Goal: Transaction & Acquisition: Purchase product/service

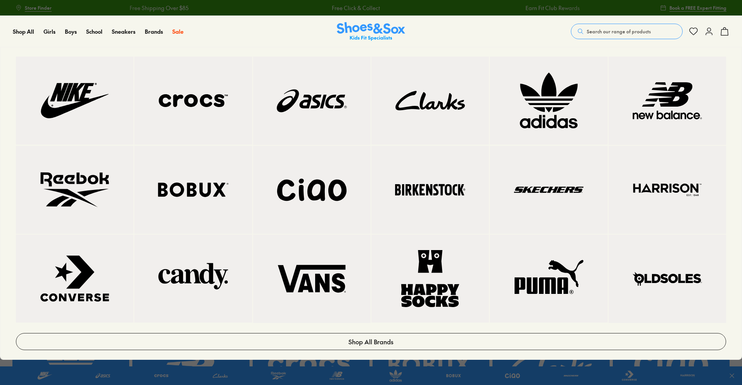
click at [312, 102] on img at bounding box center [312, 100] width 87 height 57
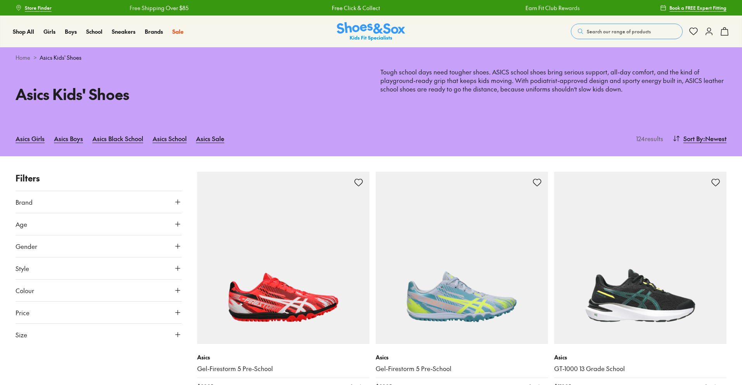
click at [181, 222] on icon at bounding box center [178, 224] width 8 height 8
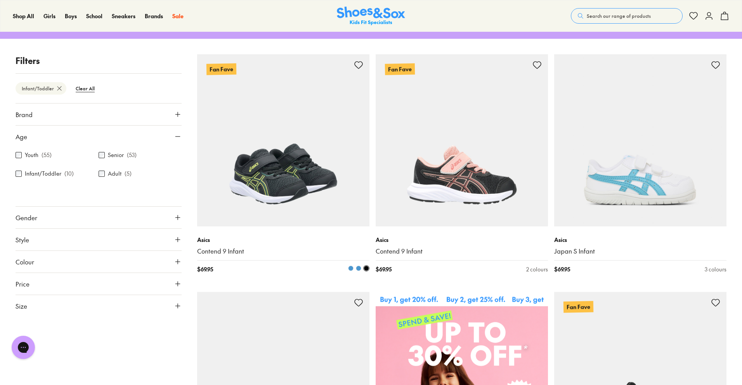
click at [358, 269] on span at bounding box center [358, 268] width 5 height 5
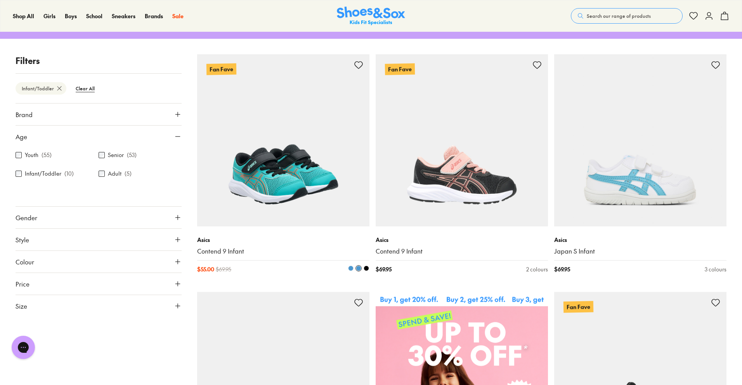
click at [350, 267] on span at bounding box center [350, 268] width 5 height 5
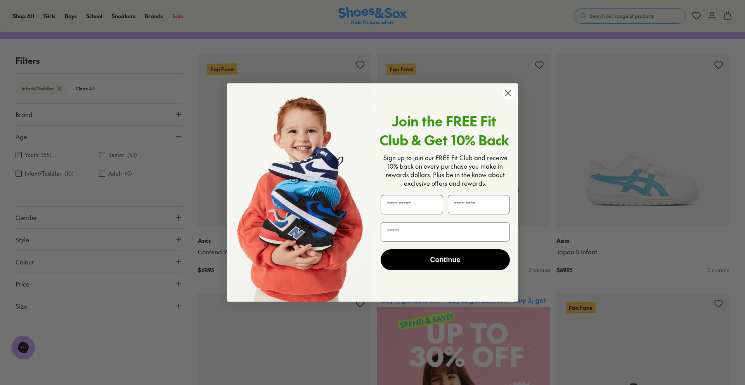
click at [504, 97] on circle "Close dialog" at bounding box center [508, 93] width 13 height 13
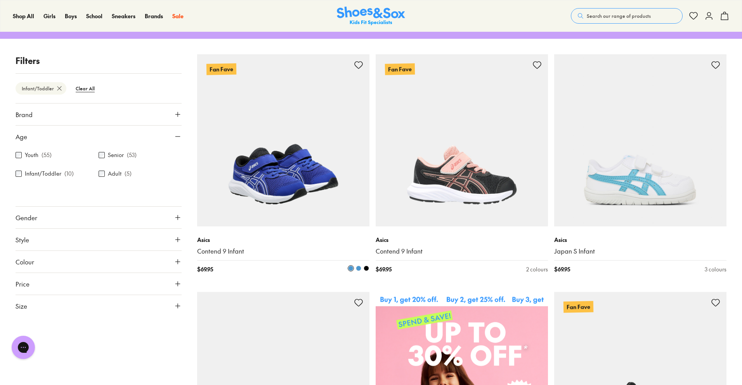
click at [365, 267] on span at bounding box center [366, 268] width 5 height 5
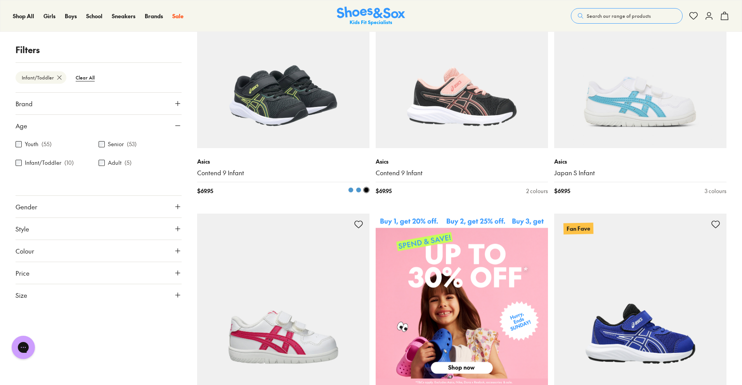
scroll to position [196, 0]
click at [357, 189] on span at bounding box center [358, 190] width 5 height 5
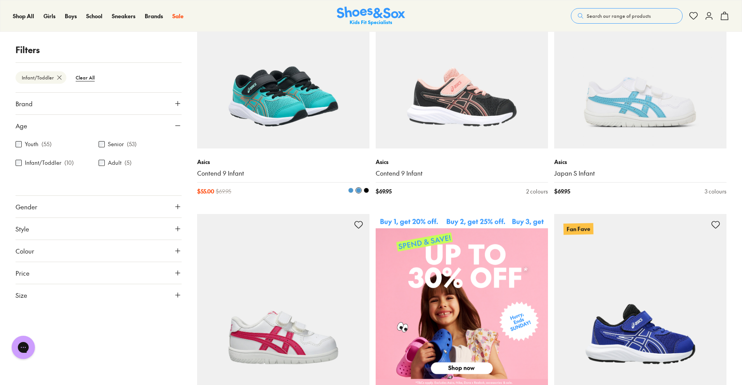
click at [350, 190] on span at bounding box center [350, 190] width 5 height 5
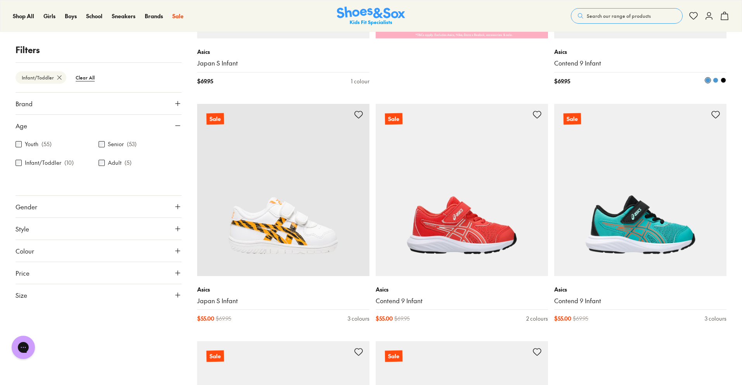
scroll to position [544, 0]
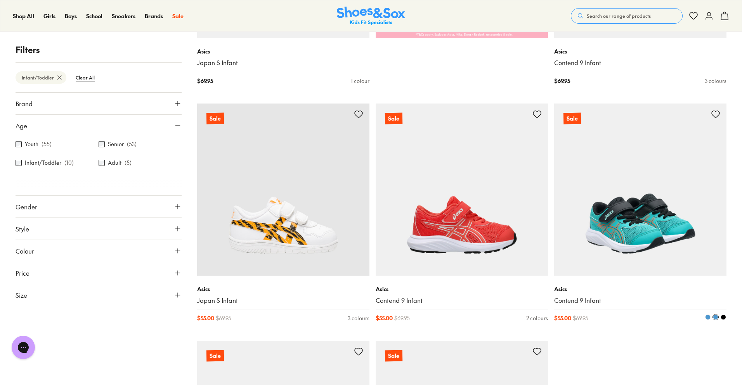
click at [708, 317] on span at bounding box center [707, 317] width 5 height 5
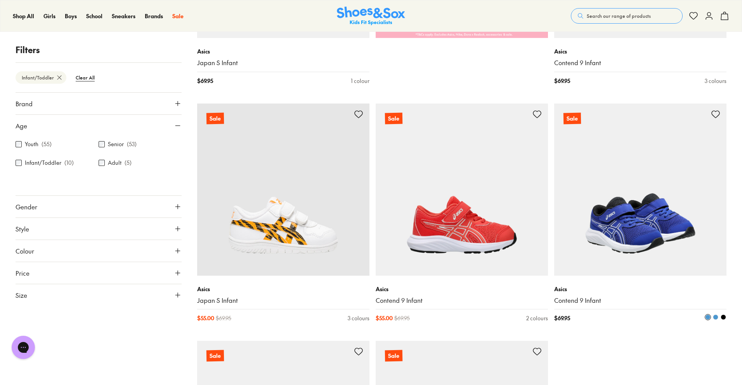
click at [724, 317] on span at bounding box center [723, 317] width 5 height 5
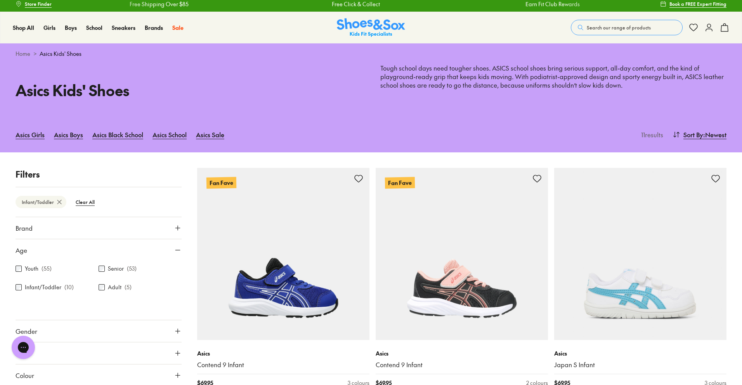
scroll to position [0, 0]
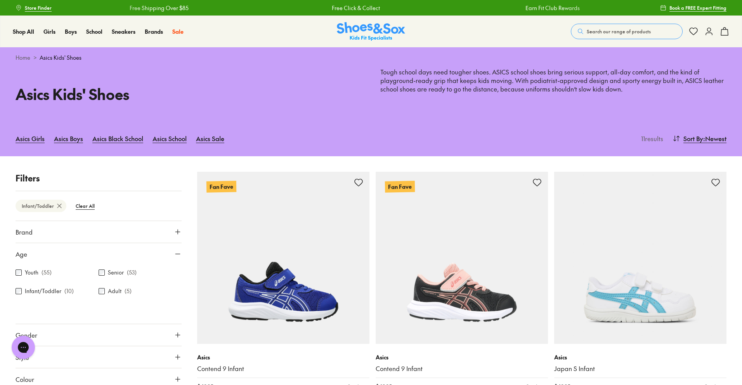
click at [177, 230] on icon at bounding box center [178, 232] width 8 height 8
click at [22, 249] on div "Asics ( 10 )" at bounding box center [99, 250] width 166 height 9
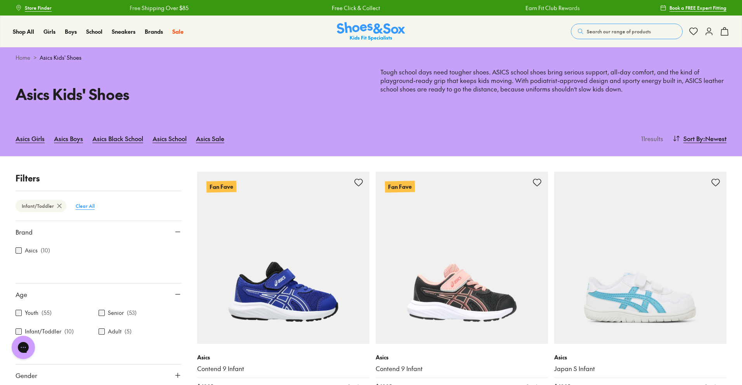
click at [87, 206] on btn "Clear All" at bounding box center [84, 206] width 31 height 14
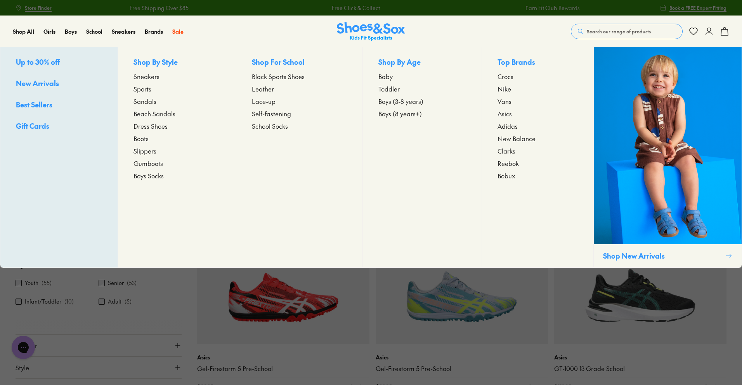
click at [386, 87] on span "Toddler" at bounding box center [388, 88] width 21 height 9
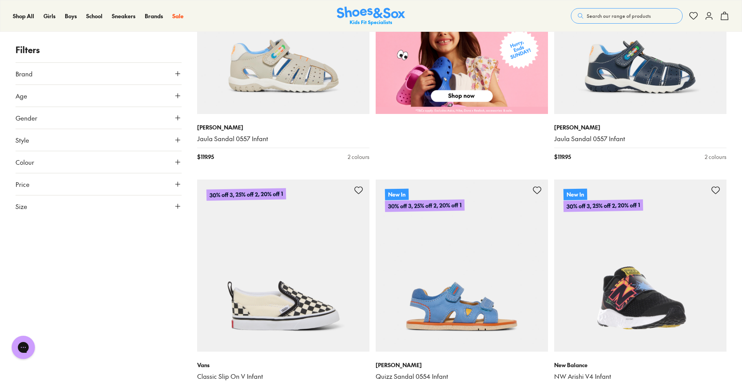
scroll to position [465, 0]
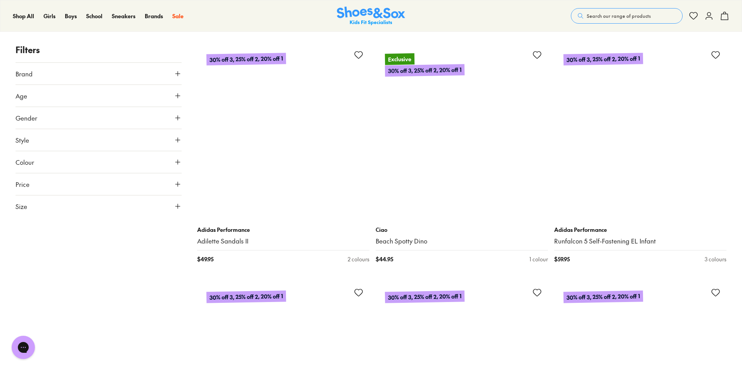
scroll to position [3686, 0]
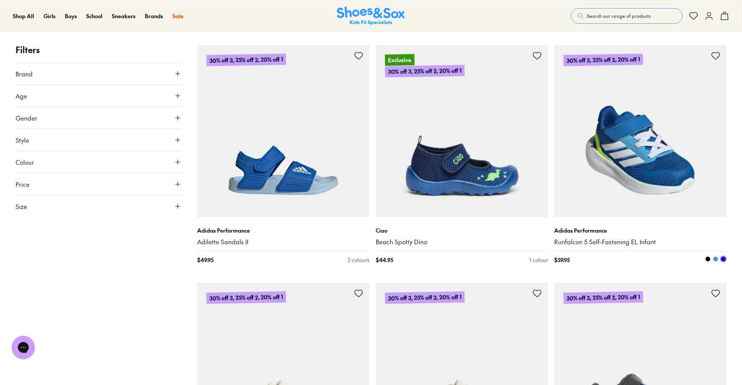
click at [717, 259] on span at bounding box center [715, 258] width 5 height 5
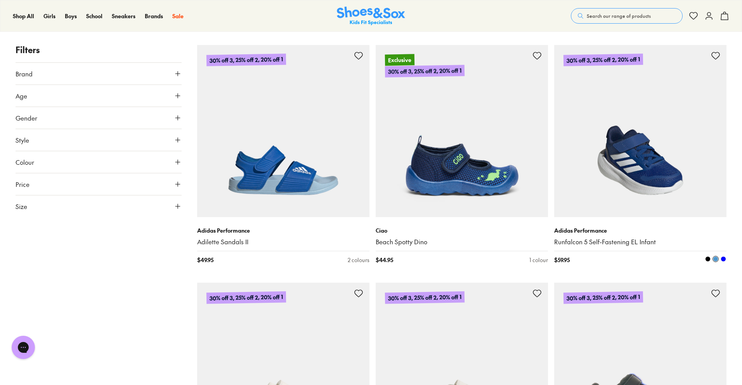
click at [708, 259] on span at bounding box center [707, 258] width 5 height 5
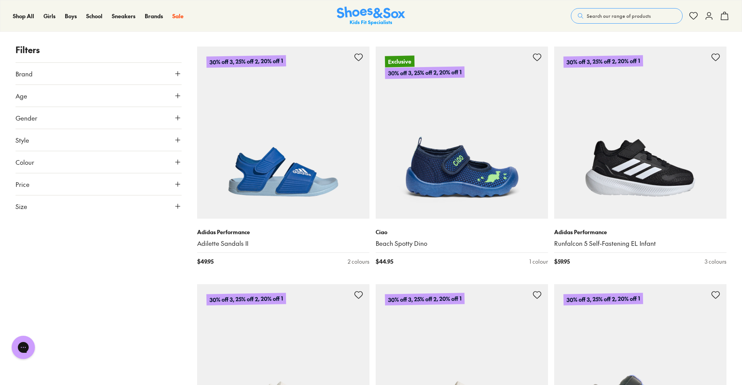
scroll to position [3685, 0]
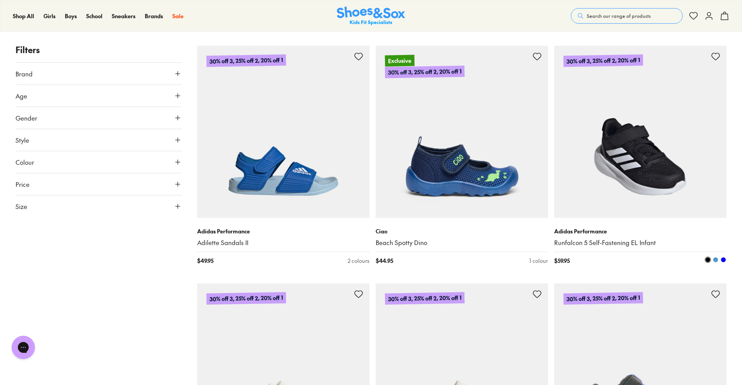
click at [716, 261] on span at bounding box center [715, 259] width 5 height 5
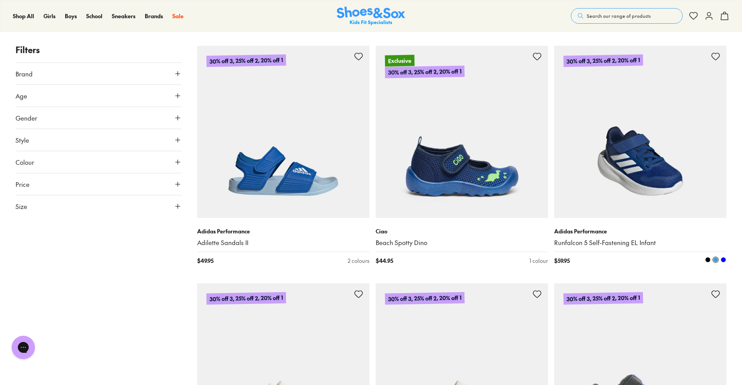
click at [725, 259] on span at bounding box center [723, 259] width 5 height 5
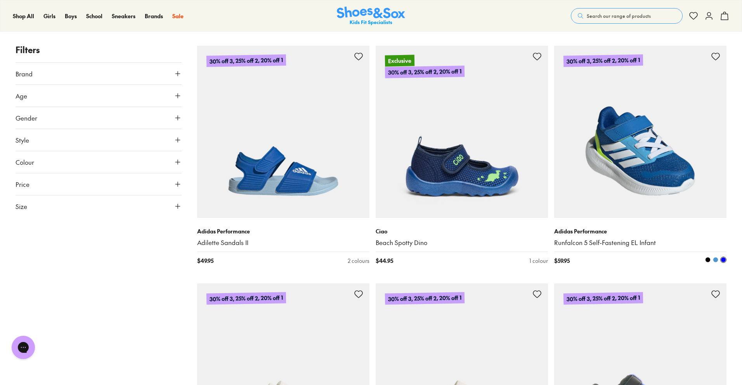
click at [716, 260] on span at bounding box center [715, 259] width 5 height 5
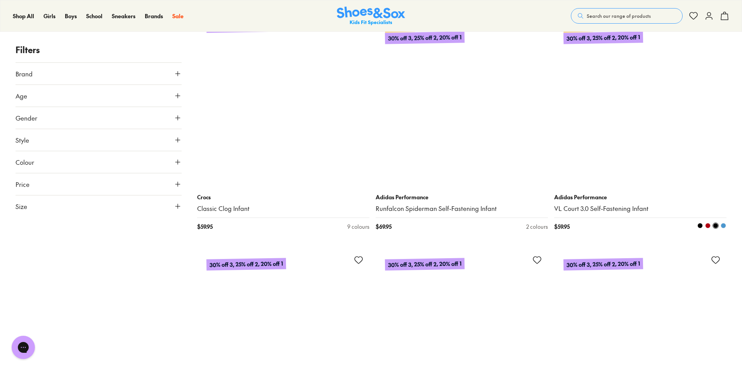
scroll to position [9428, 0]
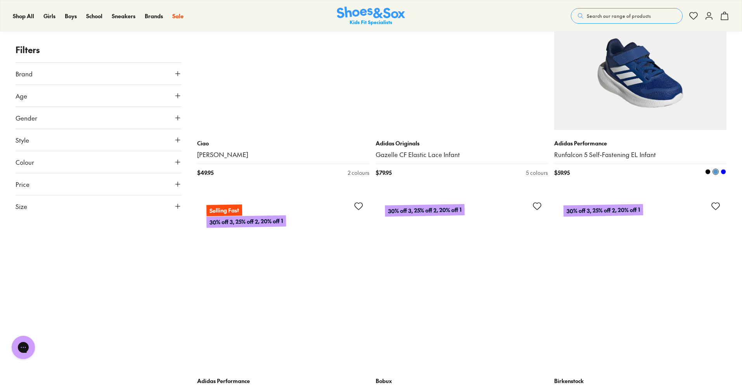
scroll to position [10669, 0]
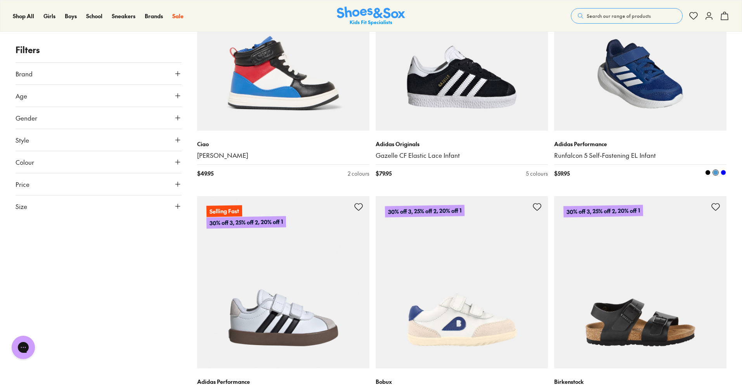
click at [723, 172] on span at bounding box center [723, 172] width 5 height 5
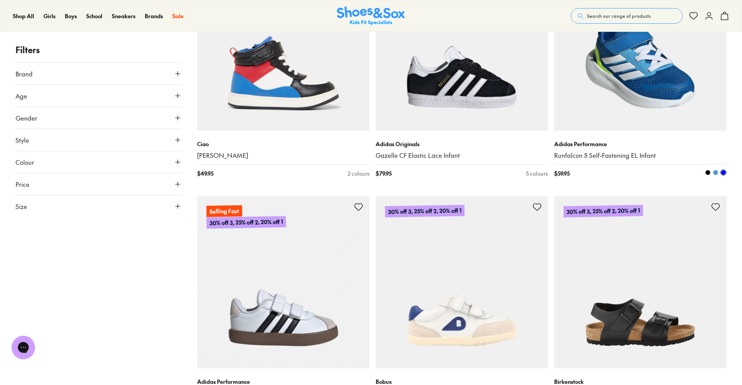
click at [718, 172] on span at bounding box center [715, 172] width 5 height 5
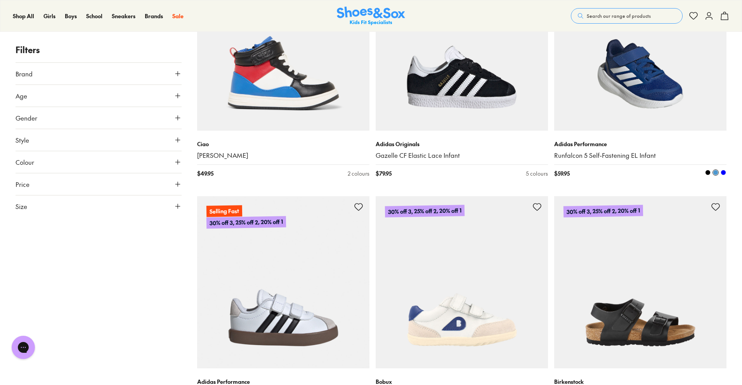
click at [708, 172] on span at bounding box center [707, 172] width 5 height 5
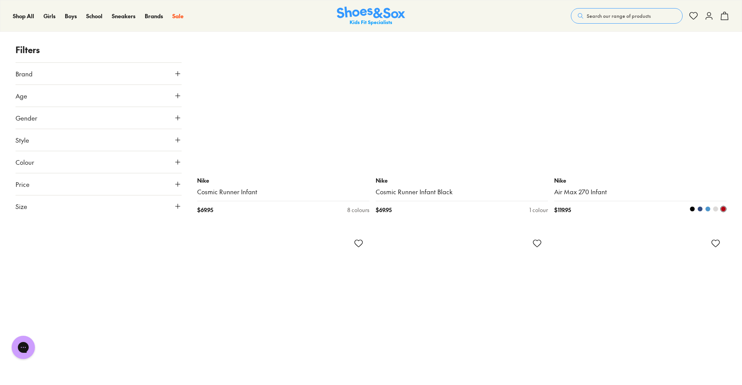
scroll to position [14200, 0]
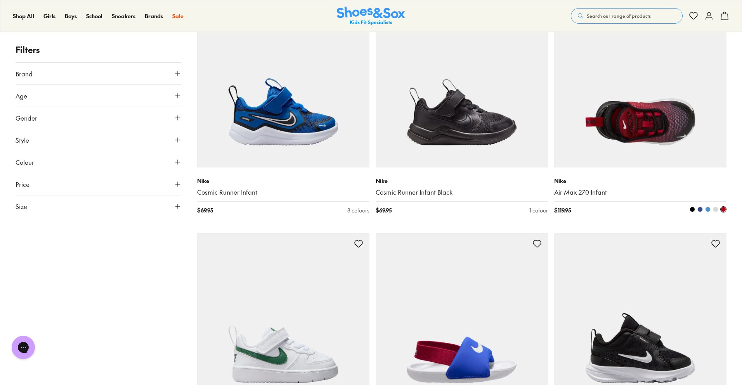
click at [692, 208] on span at bounding box center [692, 209] width 5 height 5
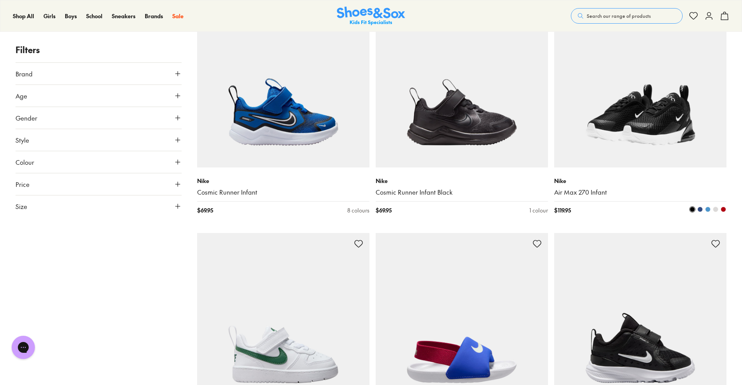
click at [699, 208] on span at bounding box center [699, 209] width 5 height 5
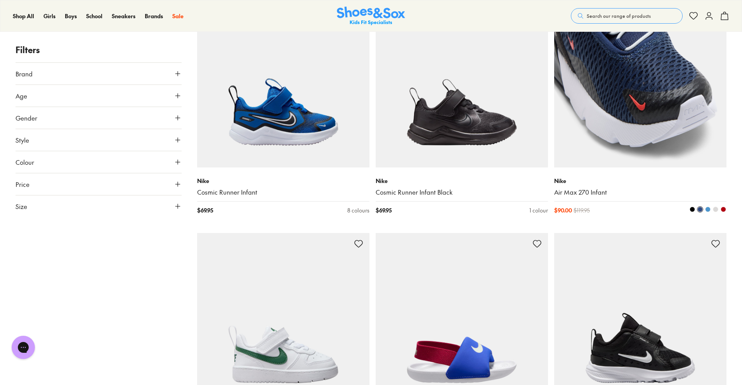
click at [707, 209] on span at bounding box center [707, 209] width 5 height 5
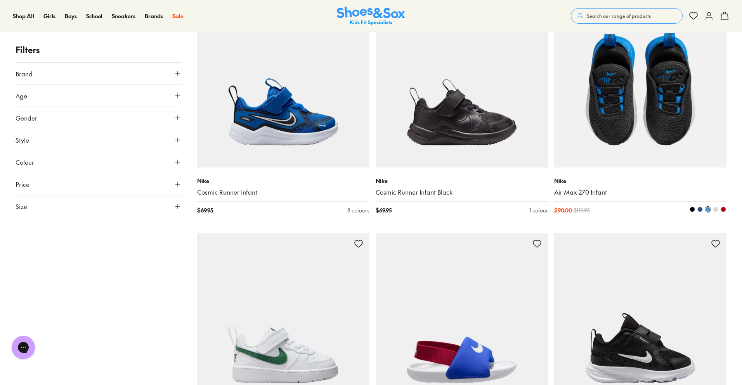
click at [715, 209] on span at bounding box center [715, 209] width 5 height 5
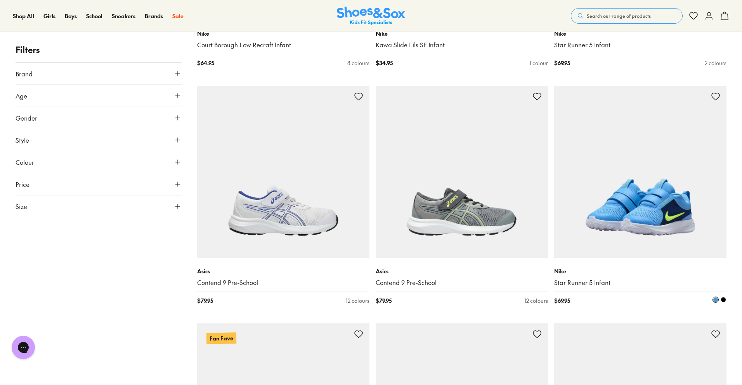
scroll to position [14587, 0]
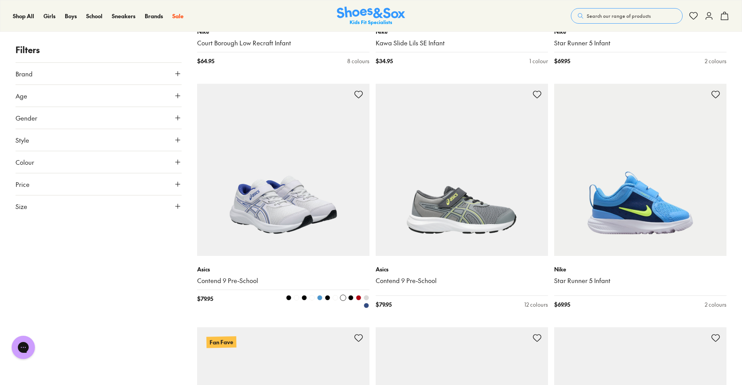
click at [296, 297] on span at bounding box center [296, 297] width 5 height 5
click at [303, 298] on span at bounding box center [303, 297] width 5 height 5
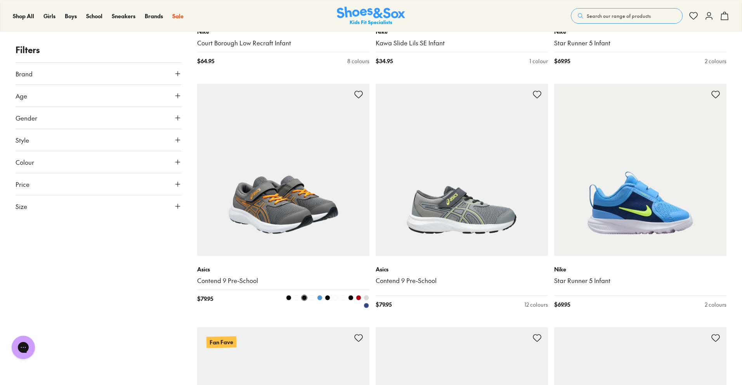
click at [312, 297] on span at bounding box center [311, 297] width 5 height 5
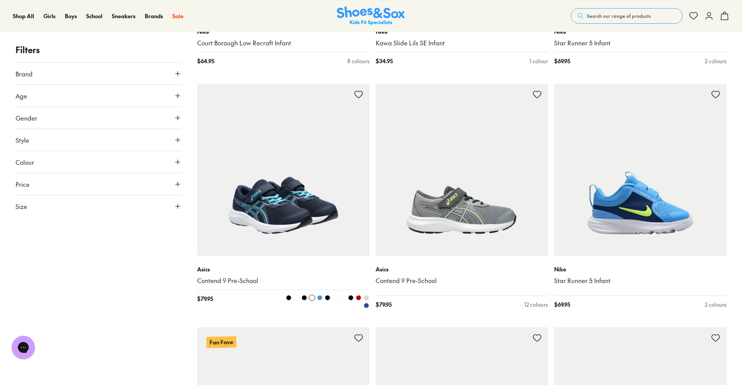
click at [321, 296] on span at bounding box center [319, 297] width 5 height 5
click at [327, 297] on span at bounding box center [327, 297] width 5 height 5
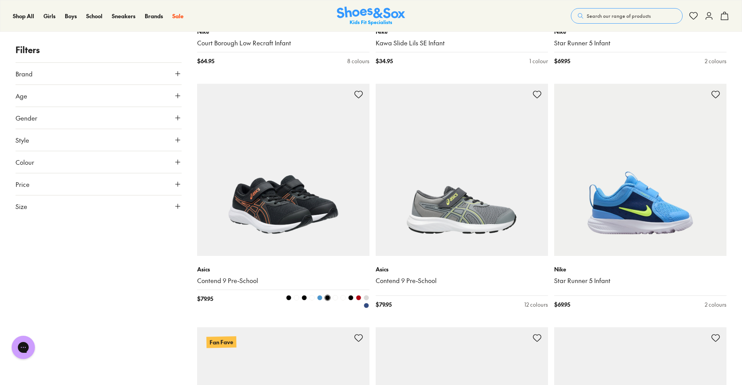
click at [337, 298] on span at bounding box center [335, 297] width 5 height 5
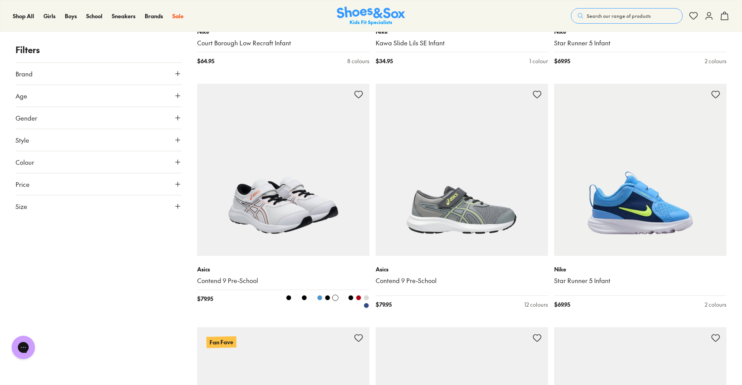
click at [341, 298] on span at bounding box center [342, 297] width 5 height 5
click at [348, 298] on span at bounding box center [350, 297] width 5 height 5
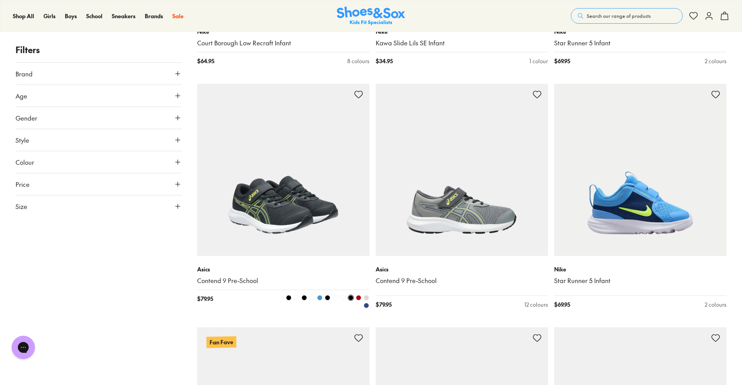
click at [357, 297] on span at bounding box center [358, 297] width 5 height 5
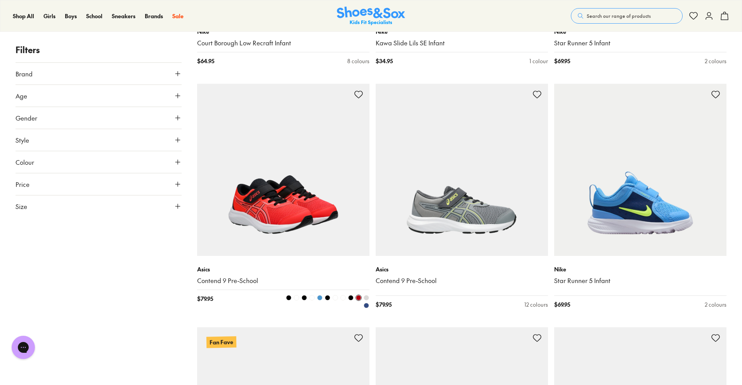
click at [366, 297] on span at bounding box center [366, 297] width 5 height 5
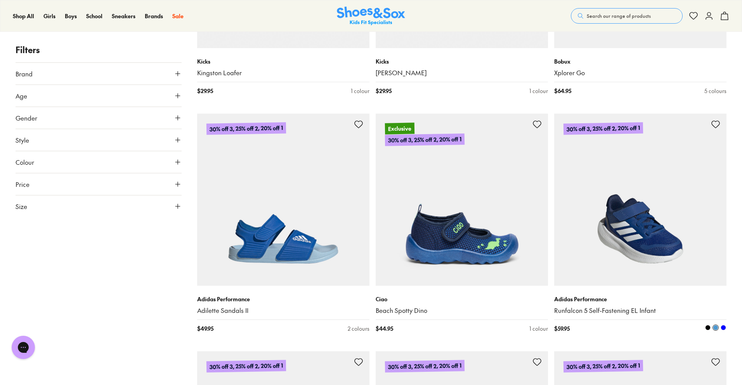
scroll to position [3618, 0]
click at [708, 327] on span at bounding box center [707, 327] width 5 height 5
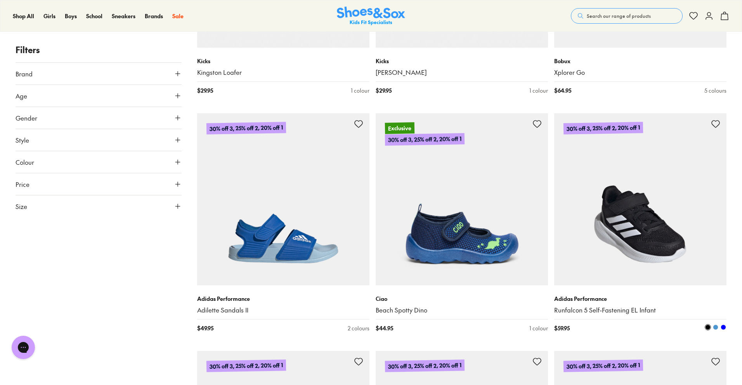
click at [715, 328] on span at bounding box center [715, 327] width 5 height 5
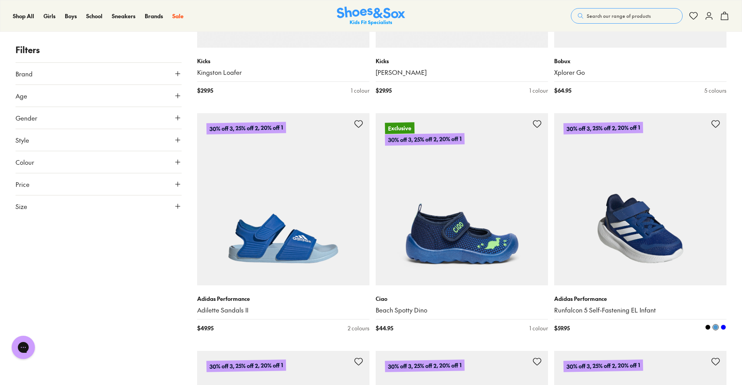
click at [724, 325] on span at bounding box center [723, 327] width 5 height 5
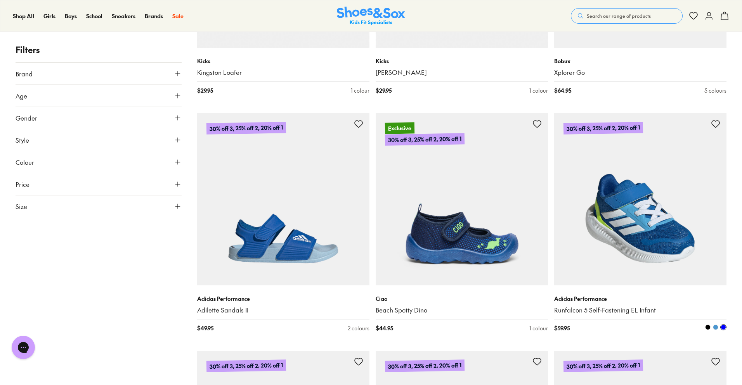
click at [716, 327] on span at bounding box center [715, 327] width 5 height 5
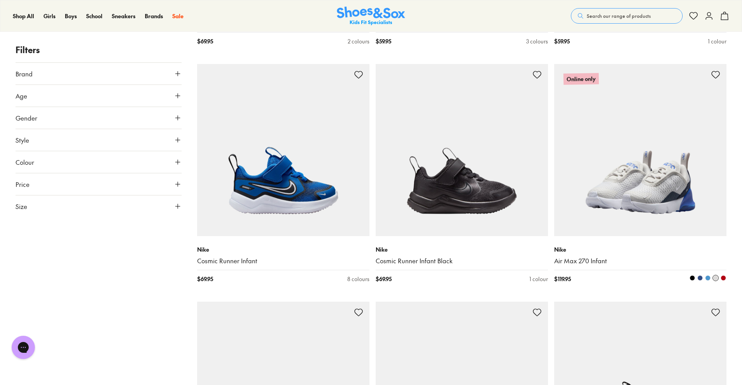
scroll to position [14132, 0]
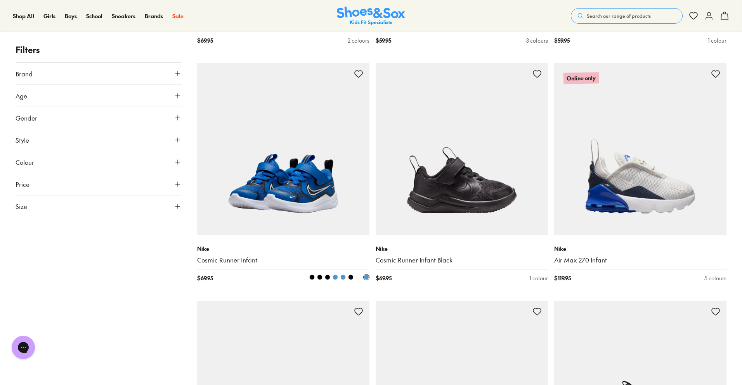
click at [313, 276] on span at bounding box center [311, 277] width 5 height 5
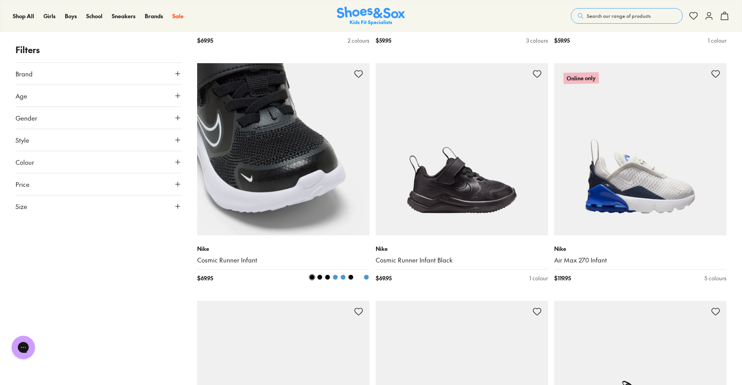
click at [318, 277] on span at bounding box center [319, 277] width 5 height 5
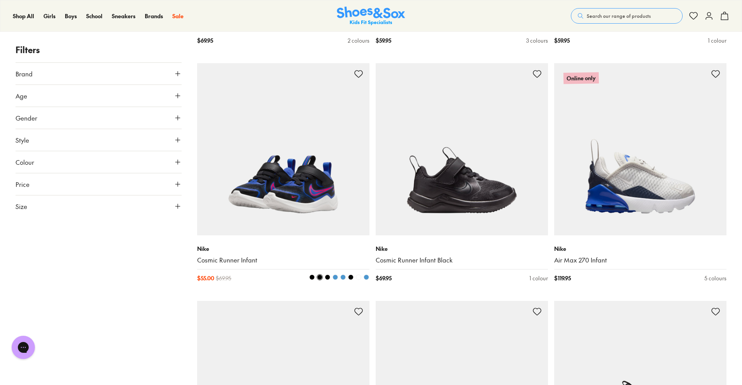
click at [329, 276] on span at bounding box center [327, 277] width 5 height 5
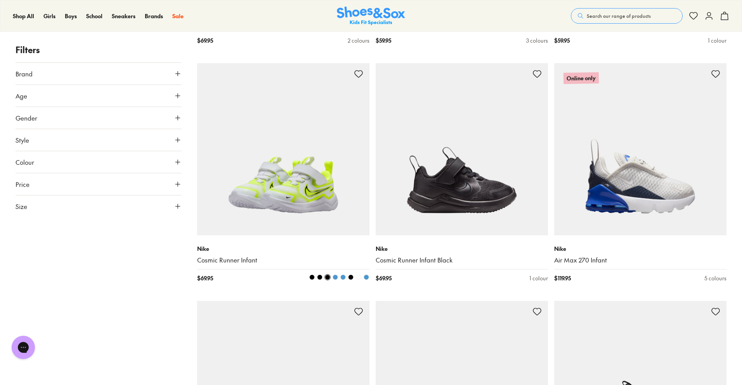
click at [335, 276] on span at bounding box center [335, 277] width 5 height 5
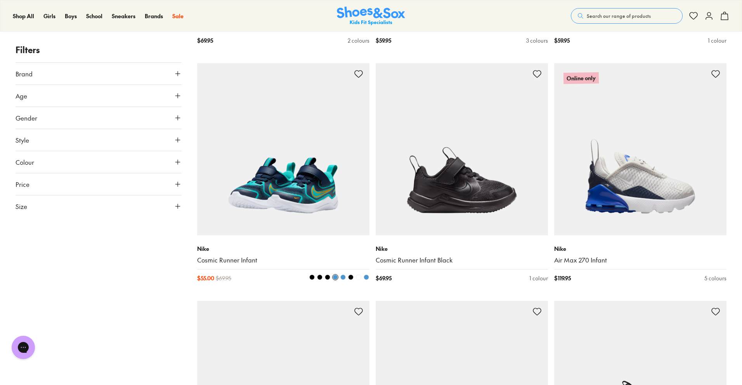
click at [347, 277] on div at bounding box center [326, 278] width 86 height 8
click at [343, 275] on span at bounding box center [342, 277] width 5 height 5
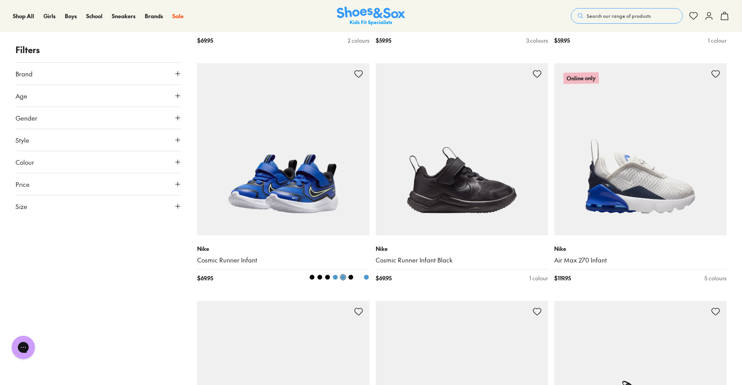
click at [350, 276] on span at bounding box center [350, 277] width 5 height 5
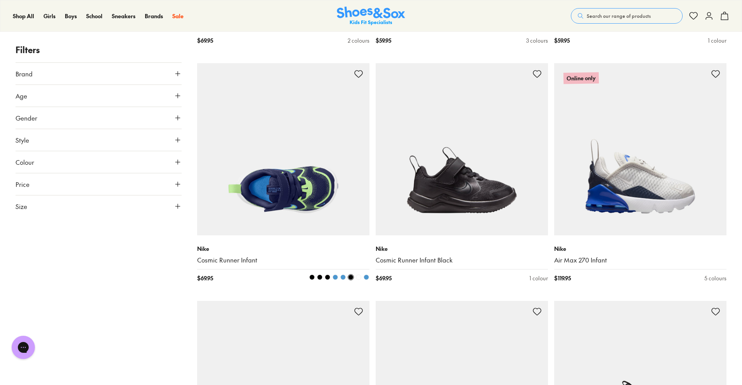
click at [358, 277] on span at bounding box center [358, 277] width 5 height 5
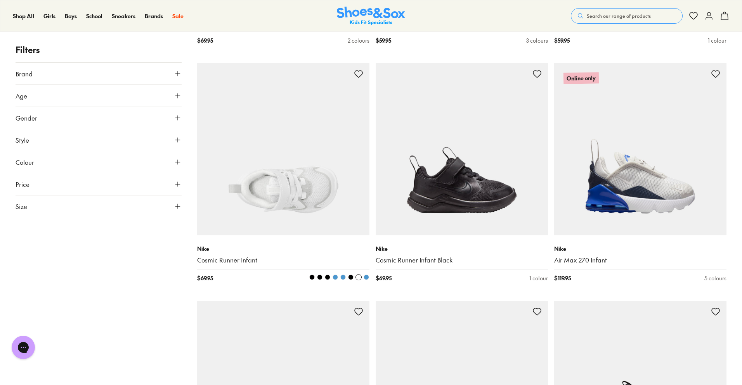
click at [366, 277] on span at bounding box center [366, 277] width 5 height 5
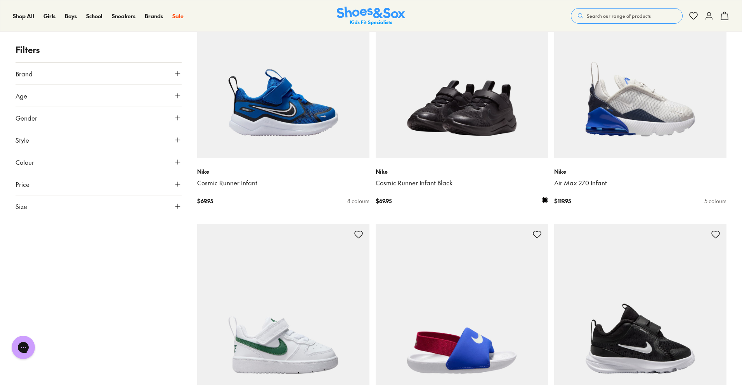
scroll to position [14210, 0]
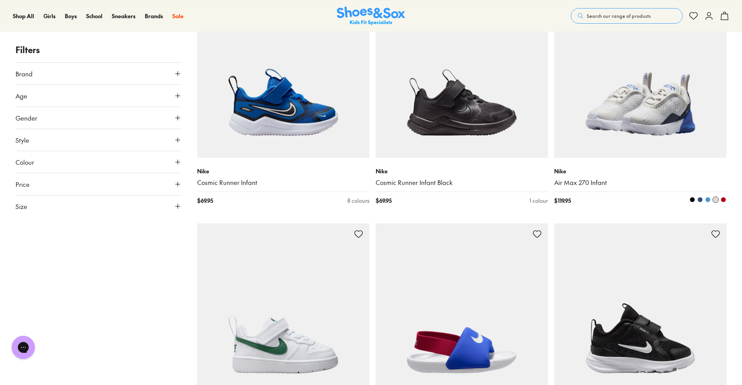
click at [701, 199] on span at bounding box center [699, 199] width 5 height 5
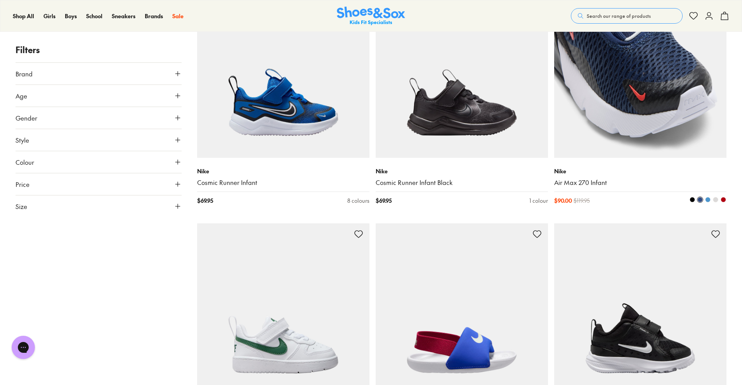
click at [707, 198] on span at bounding box center [707, 199] width 5 height 5
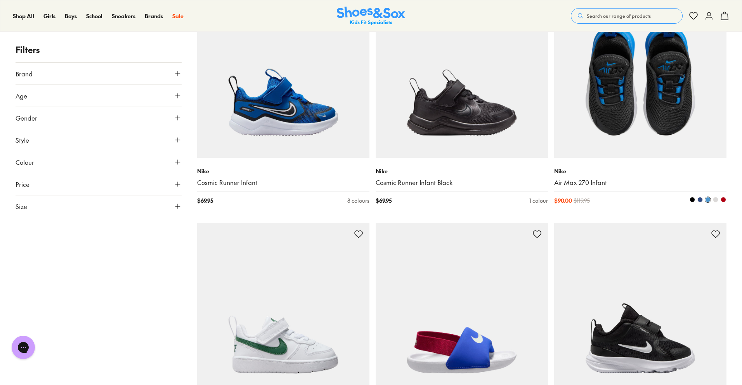
click at [716, 198] on span at bounding box center [715, 199] width 5 height 5
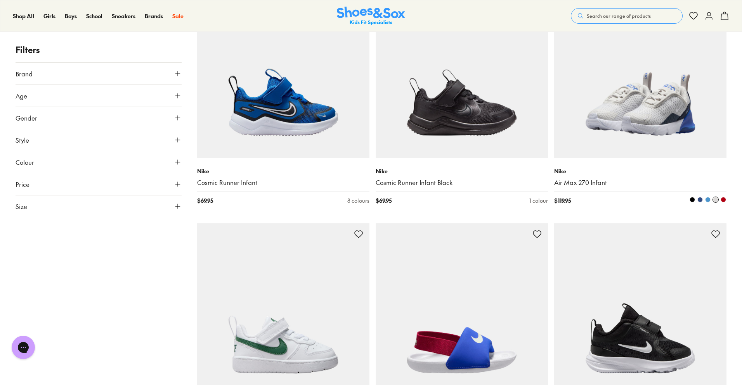
click at [723, 199] on span at bounding box center [723, 199] width 5 height 5
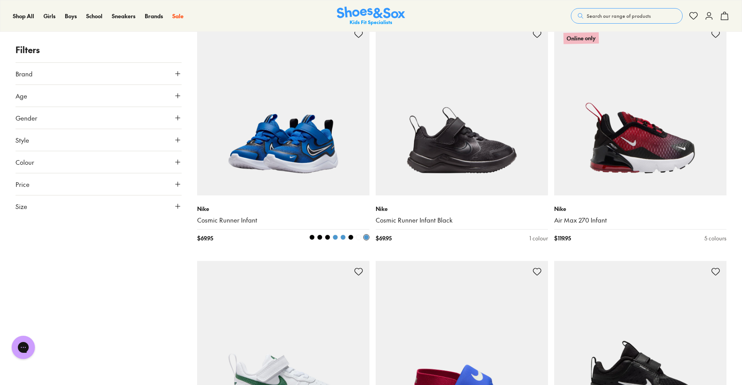
scroll to position [14172, 0]
click at [311, 237] on span at bounding box center [311, 237] width 5 height 5
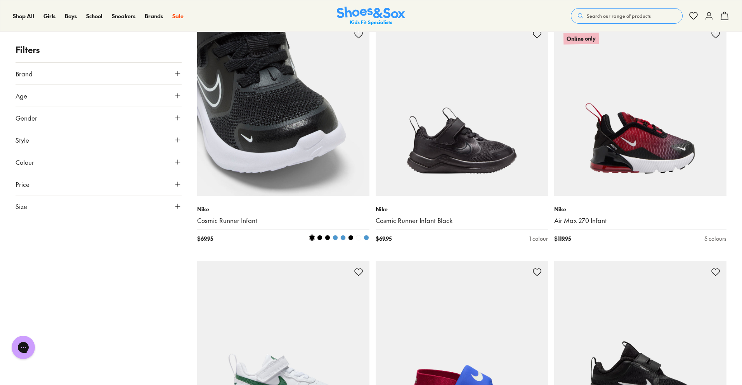
click at [319, 237] on span at bounding box center [319, 237] width 5 height 5
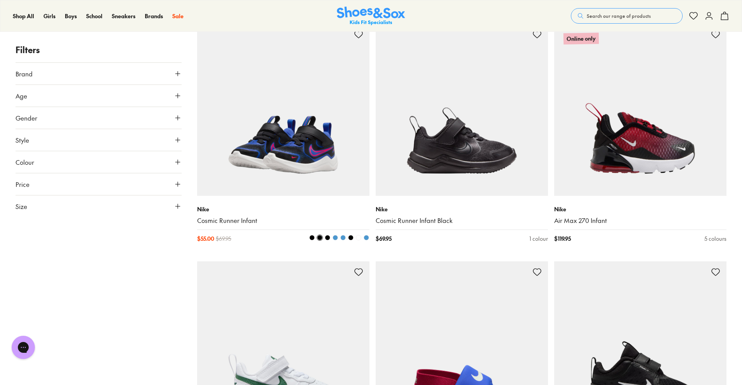
click at [327, 236] on span at bounding box center [327, 237] width 5 height 5
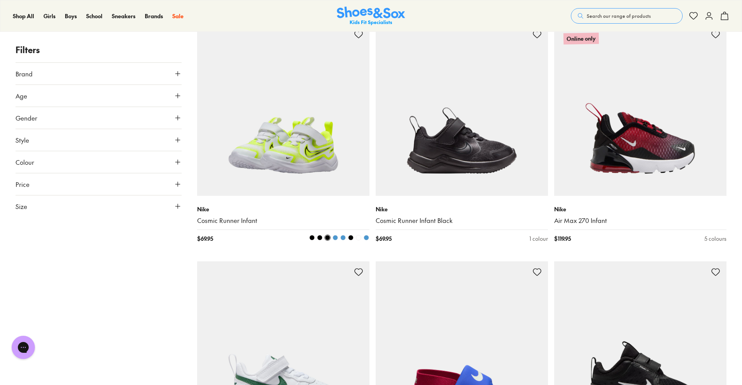
click at [335, 237] on span at bounding box center [335, 237] width 5 height 5
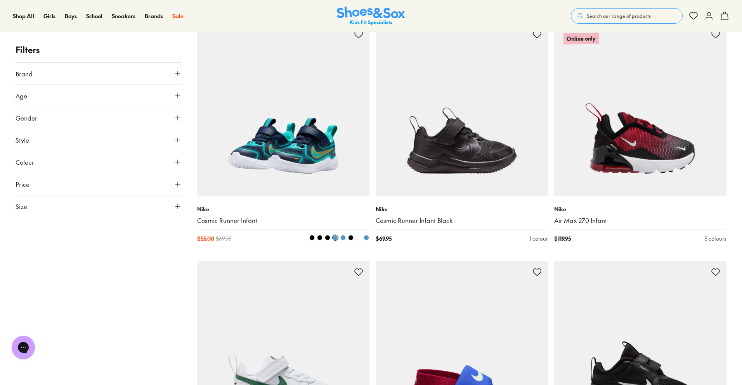
click at [343, 237] on span at bounding box center [342, 237] width 5 height 5
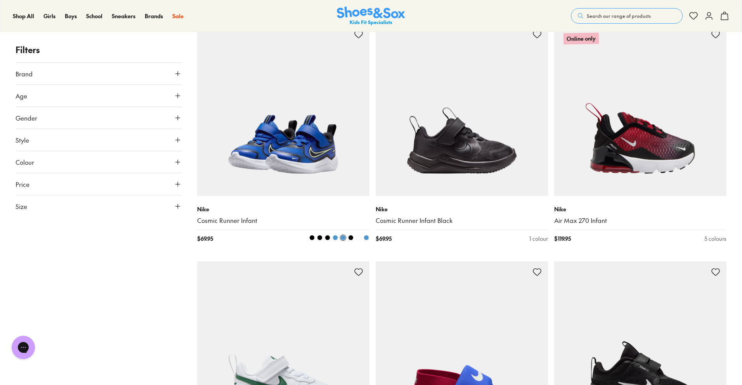
click at [351, 236] on span at bounding box center [350, 237] width 5 height 5
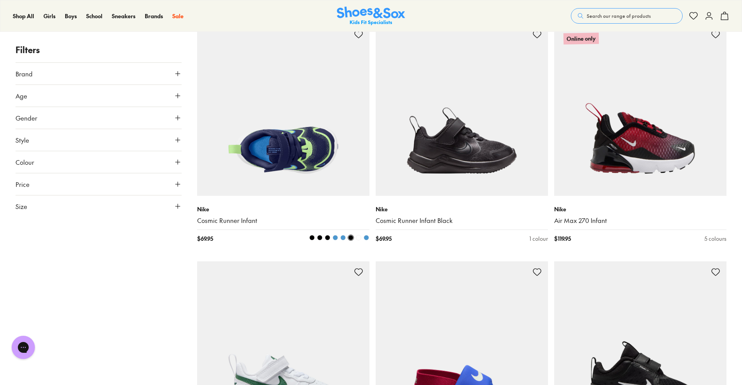
click at [292, 151] on img at bounding box center [283, 110] width 172 height 172
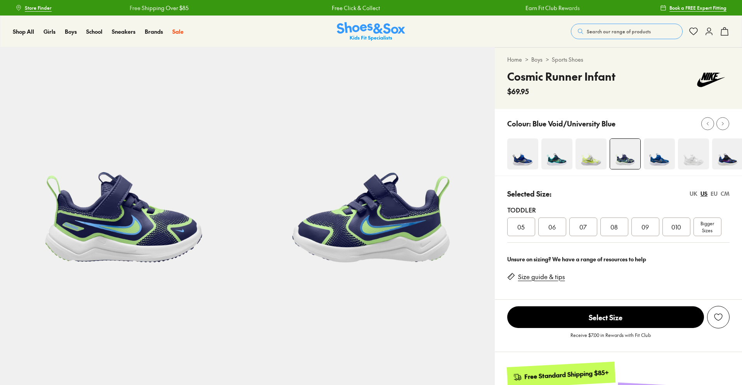
select select "*"
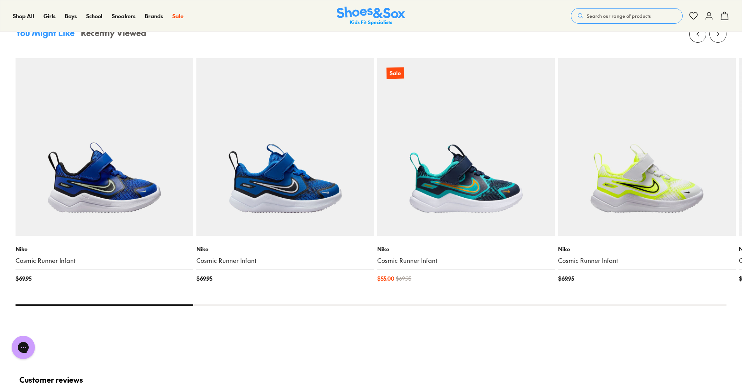
scroll to position [698, 0]
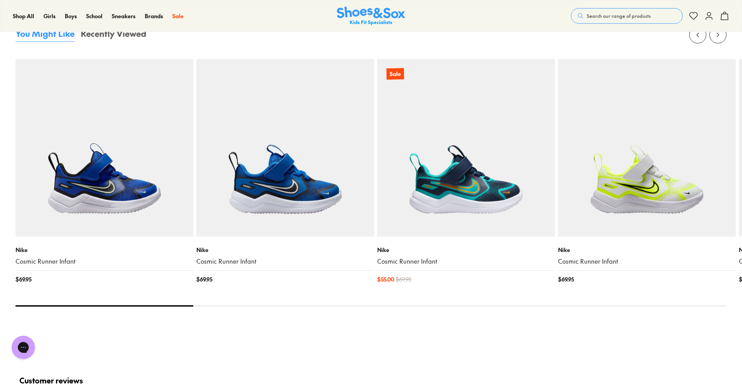
drag, startPoint x: 146, startPoint y: 306, endPoint x: 191, endPoint y: 306, distance: 45.4
click at [191, 306] on div at bounding box center [105, 306] width 178 height 2
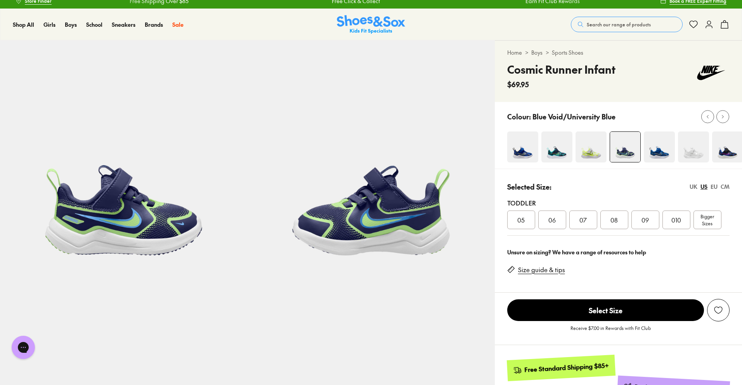
scroll to position [0, 0]
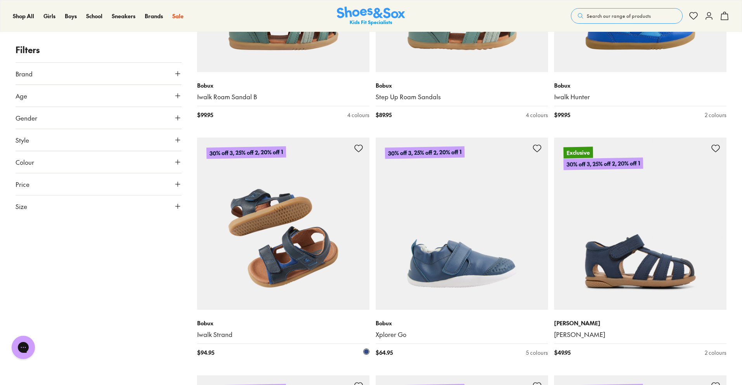
scroll to position [4307, 0]
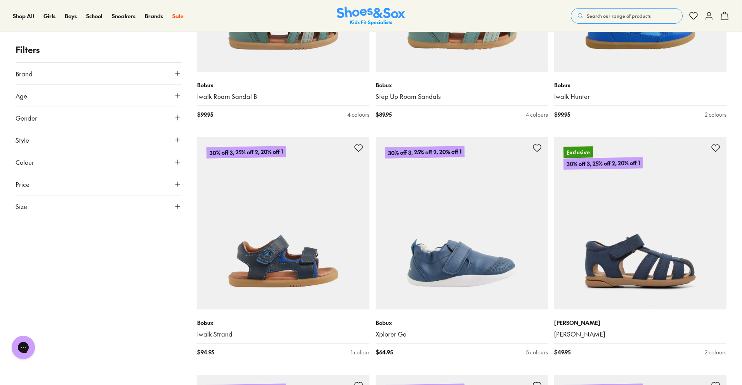
click at [177, 139] on icon at bounding box center [178, 140] width 8 height 8
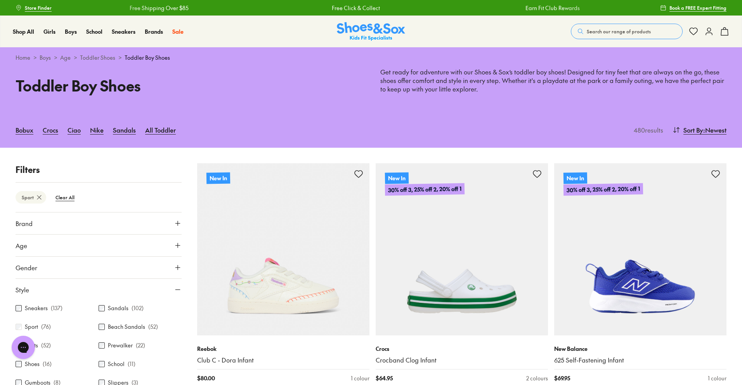
scroll to position [1476, 0]
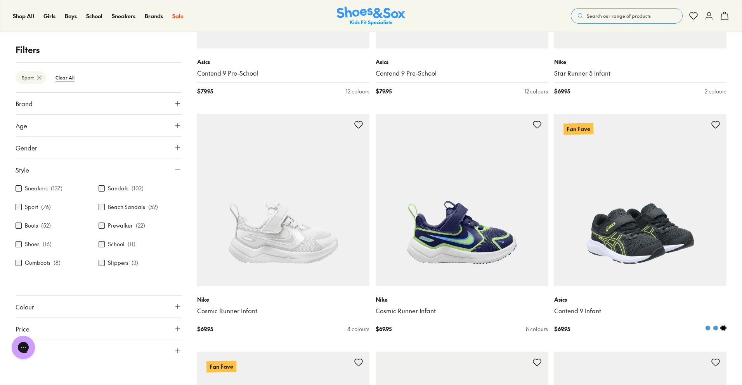
click at [713, 328] on span at bounding box center [715, 328] width 5 height 5
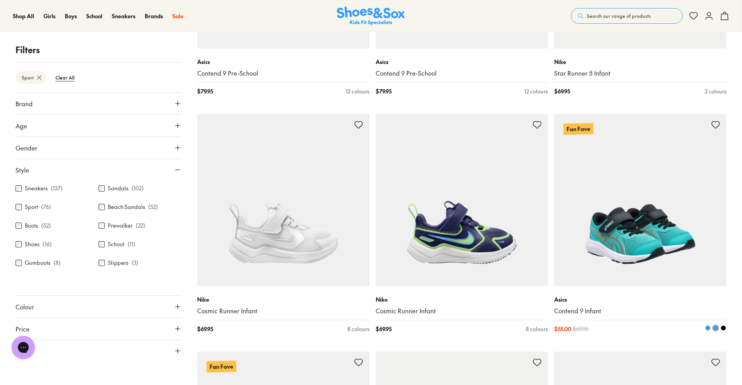
click at [709, 327] on span at bounding box center [707, 328] width 5 height 5
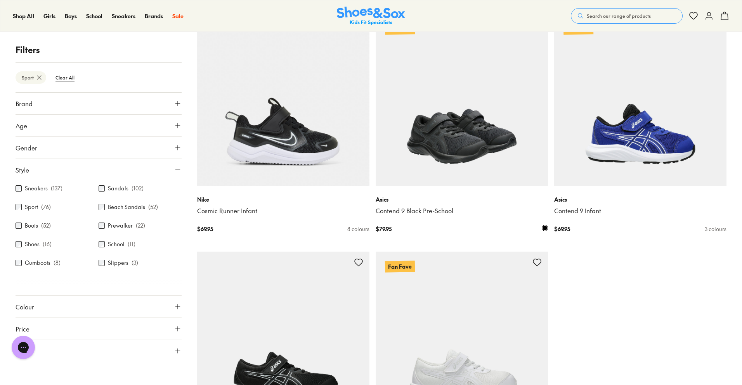
scroll to position [2290, 0]
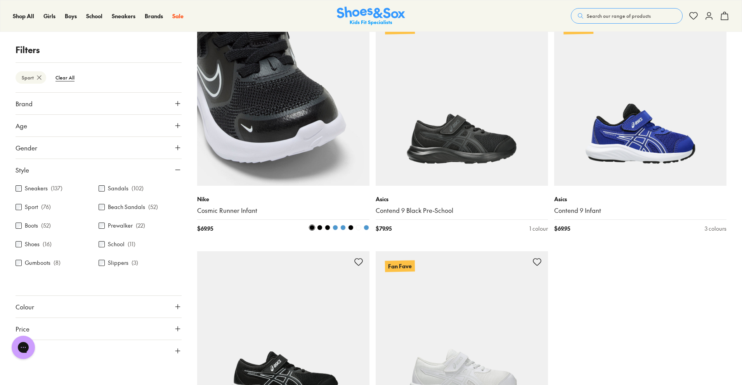
click at [367, 227] on span at bounding box center [366, 227] width 5 height 5
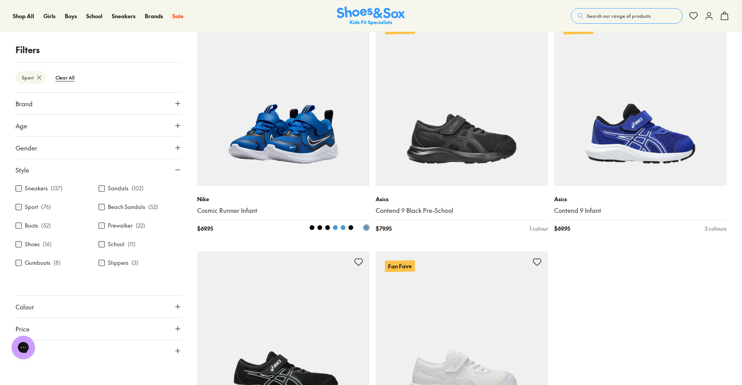
click at [358, 227] on span at bounding box center [358, 227] width 5 height 5
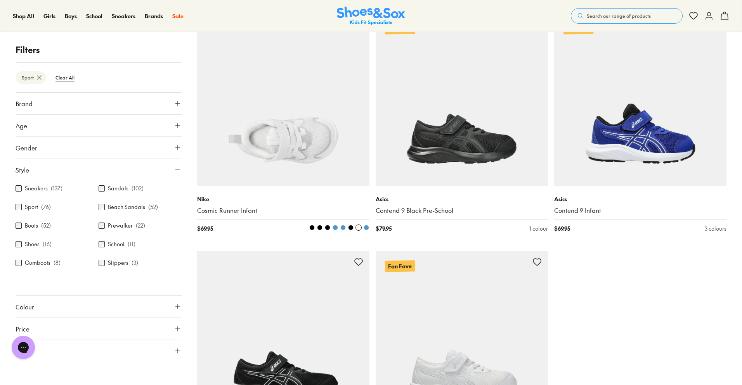
click at [350, 227] on span at bounding box center [350, 227] width 5 height 5
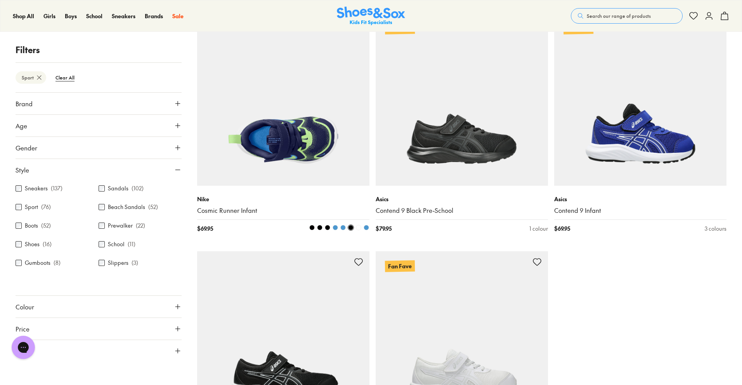
click at [341, 227] on span at bounding box center [342, 227] width 5 height 5
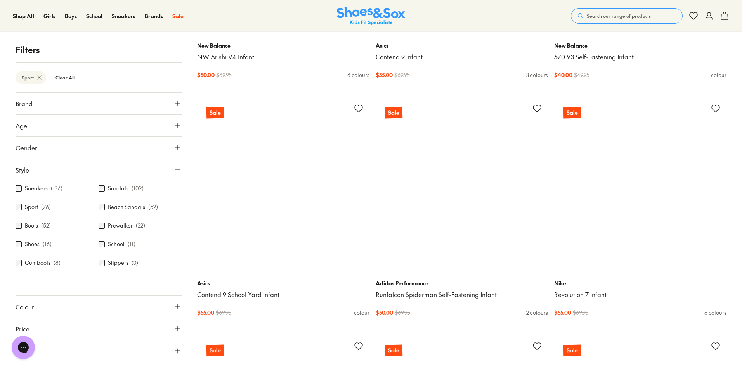
scroll to position [4347, 0]
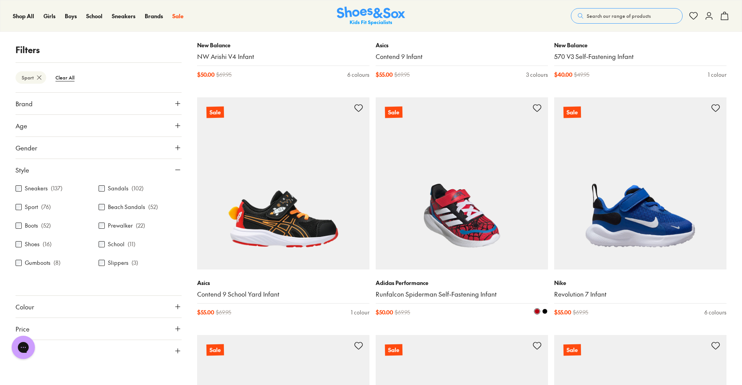
click at [546, 311] on span at bounding box center [544, 311] width 5 height 5
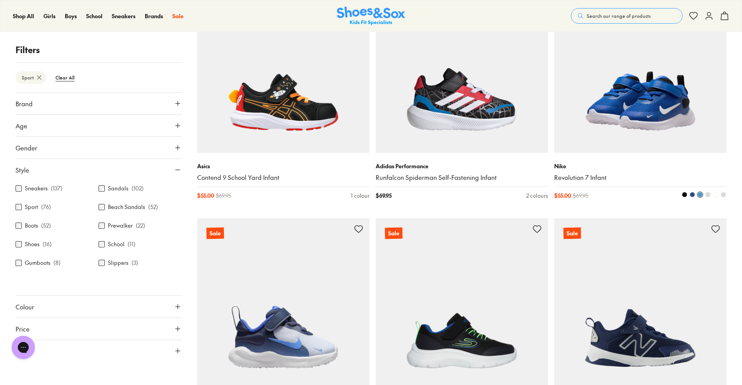
scroll to position [4463, 0]
click at [690, 194] on span at bounding box center [692, 194] width 5 height 5
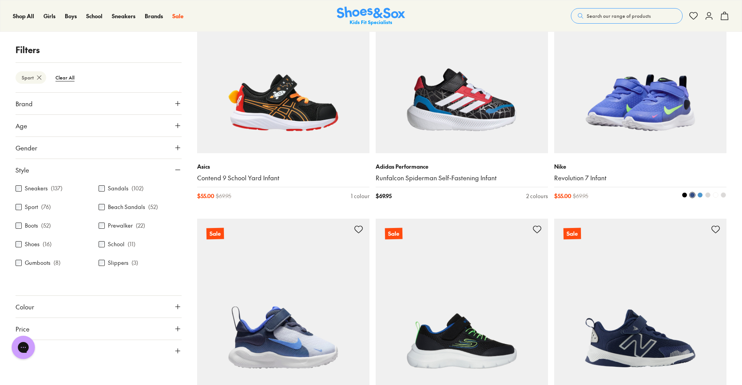
click at [684, 194] on span at bounding box center [684, 194] width 5 height 5
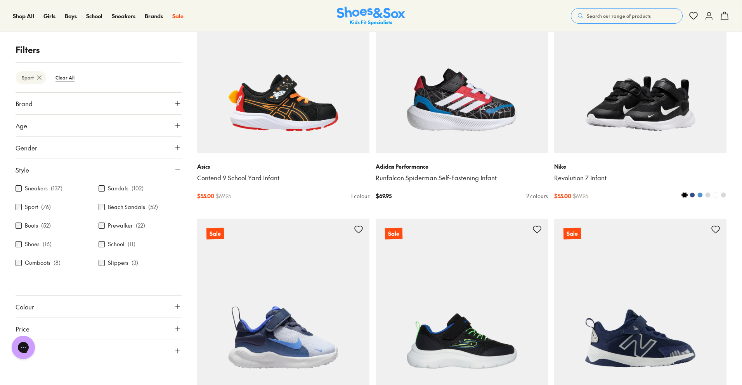
click at [705, 195] on button at bounding box center [708, 195] width 6 height 6
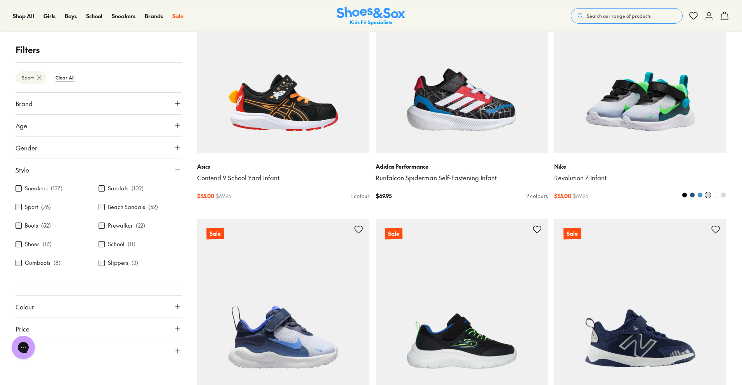
click at [715, 196] on span at bounding box center [715, 194] width 5 height 5
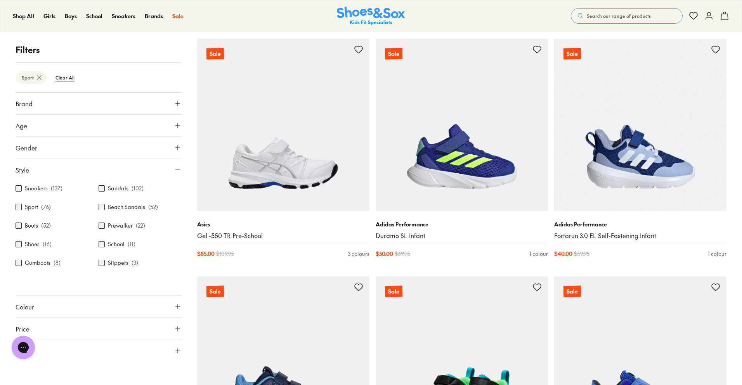
scroll to position [5356, 0]
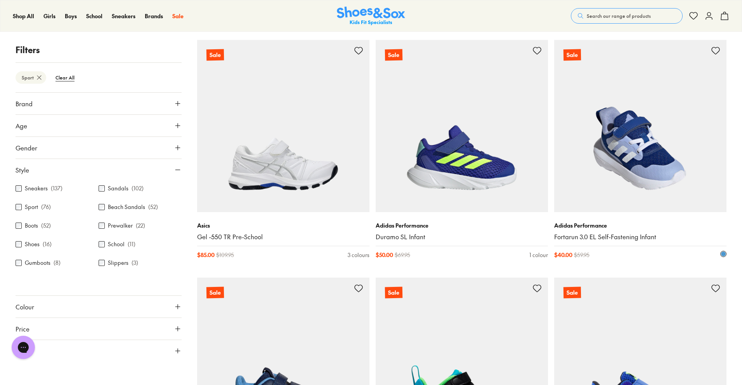
click at [633, 170] on img at bounding box center [640, 126] width 172 height 172
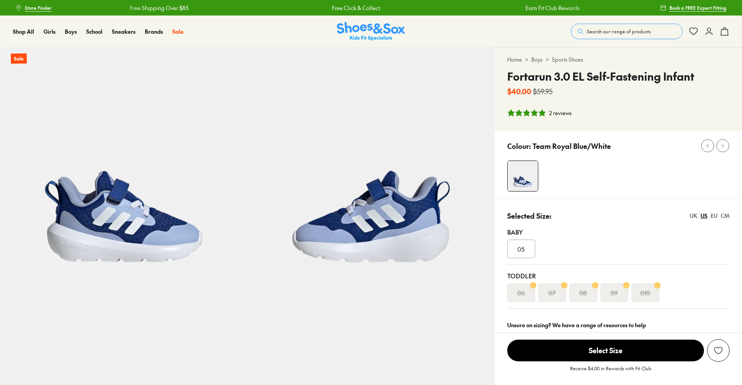
select select "*"
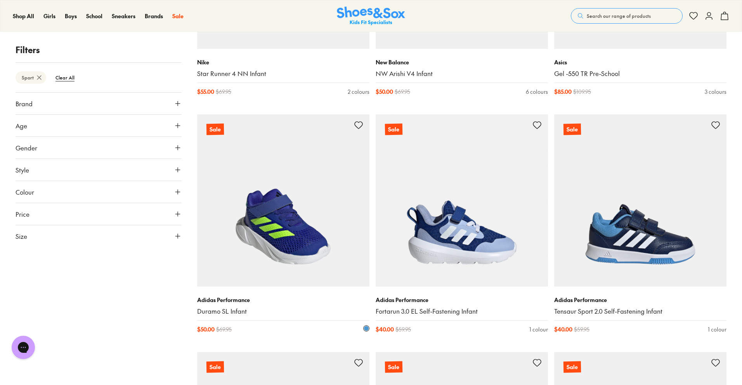
click at [281, 232] on img at bounding box center [283, 200] width 172 height 172
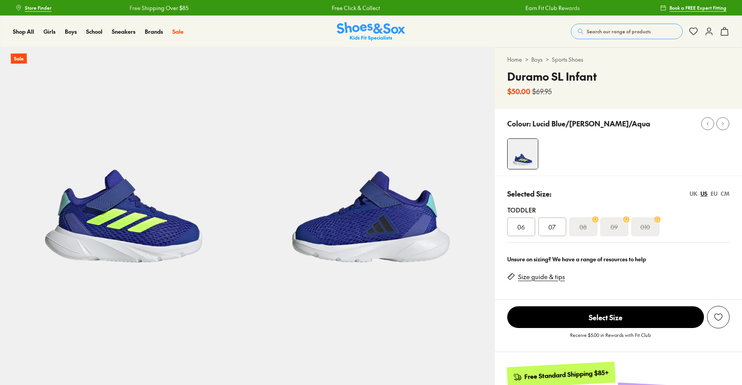
select select "*"
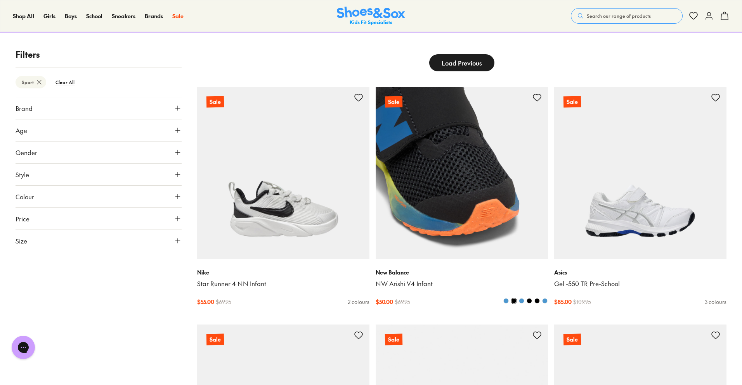
scroll to position [116, 0]
click at [506, 300] on span at bounding box center [505, 300] width 5 height 5
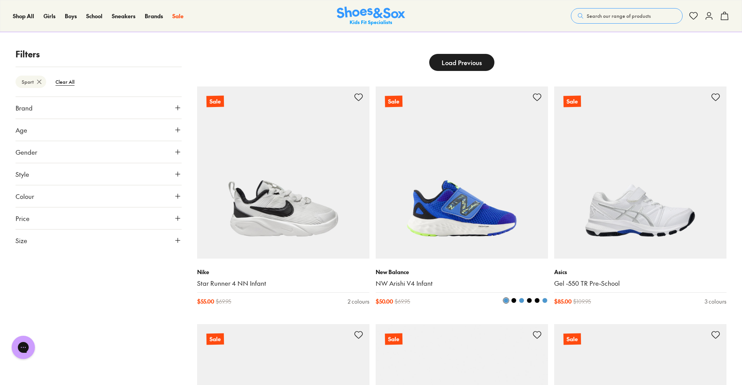
click at [512, 300] on span at bounding box center [513, 300] width 5 height 5
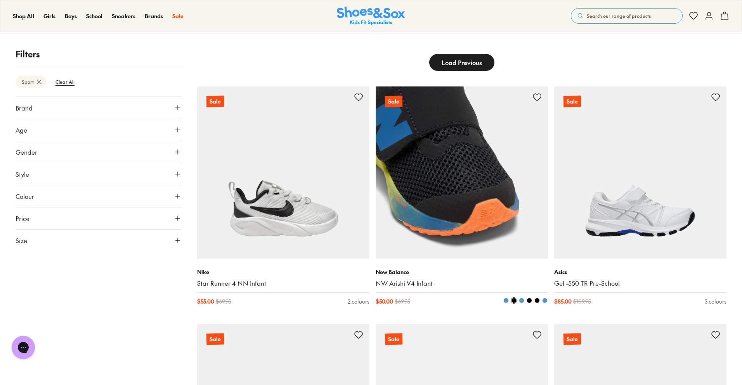
click at [522, 299] on span at bounding box center [521, 300] width 5 height 5
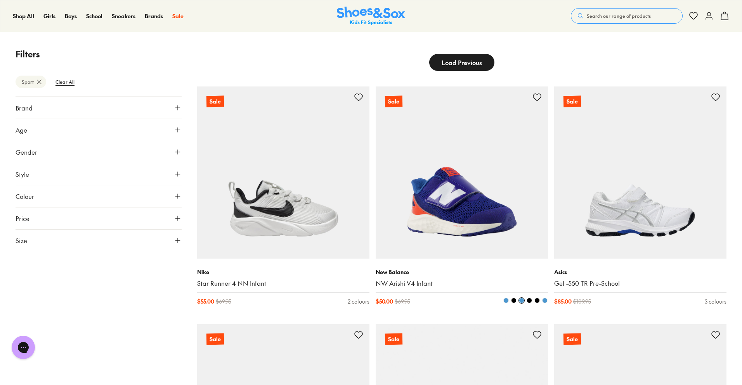
click at [529, 299] on span at bounding box center [529, 300] width 5 height 5
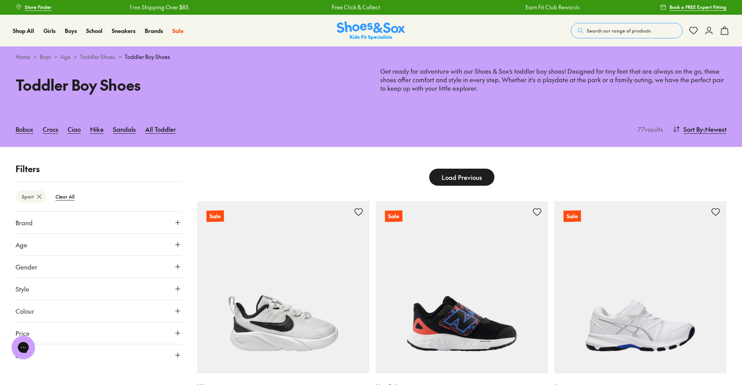
scroll to position [0, 0]
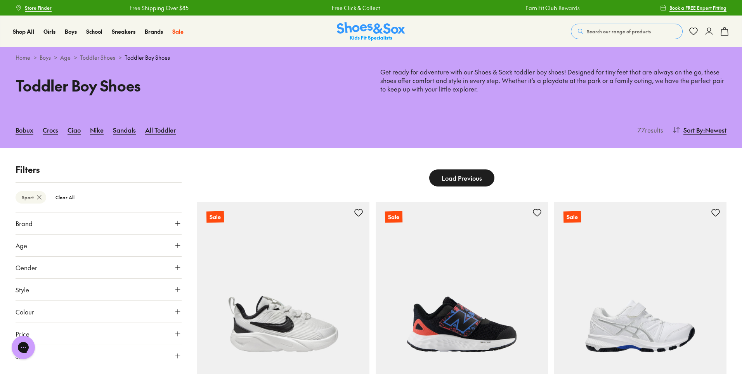
click at [476, 180] on span "Load Previous" at bounding box center [462, 177] width 40 height 9
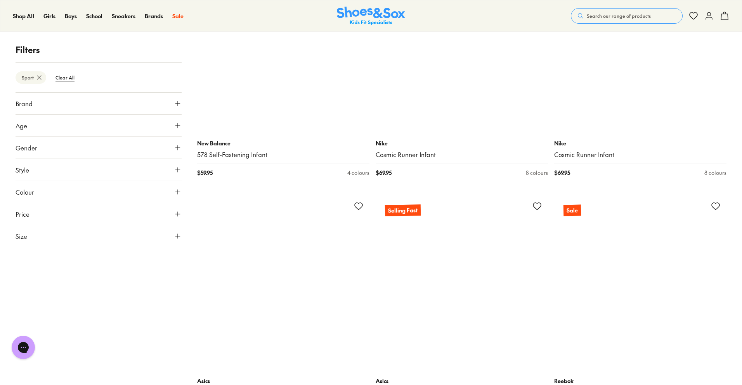
scroll to position [482, 0]
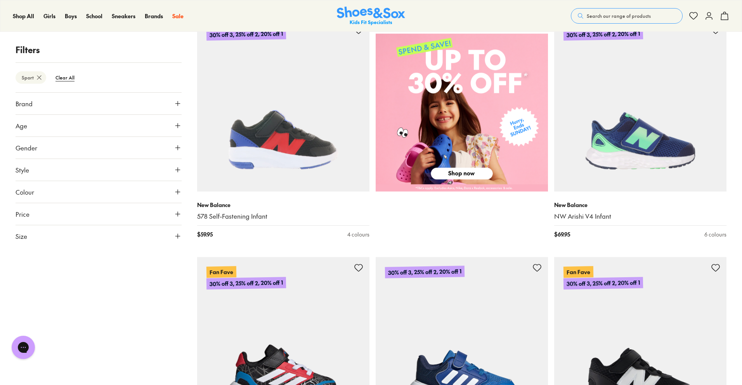
scroll to position [381, 0]
